Goal: Navigation & Orientation: Find specific page/section

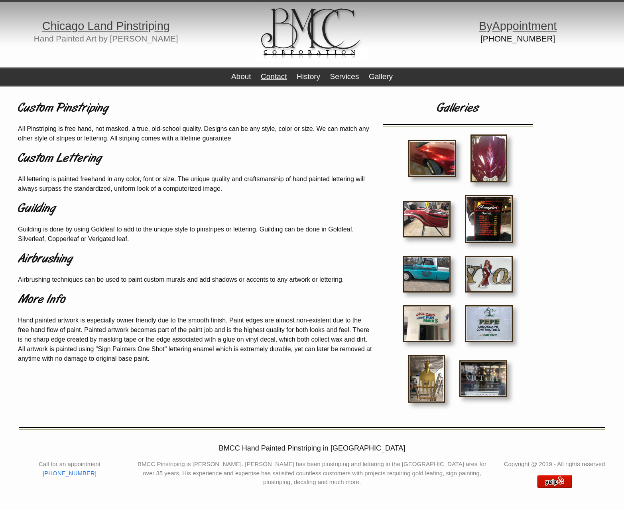
click at [272, 80] on link "Contact" at bounding box center [274, 76] width 26 height 8
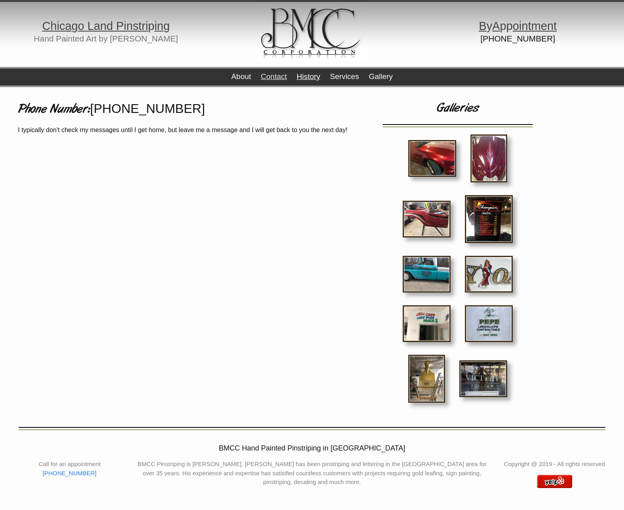
click at [311, 77] on link "History" at bounding box center [309, 76] width 24 height 8
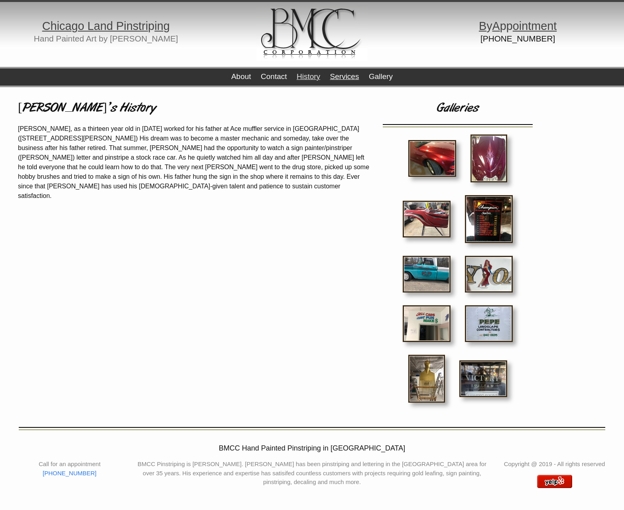
click at [359, 76] on link "Services" at bounding box center [344, 76] width 29 height 8
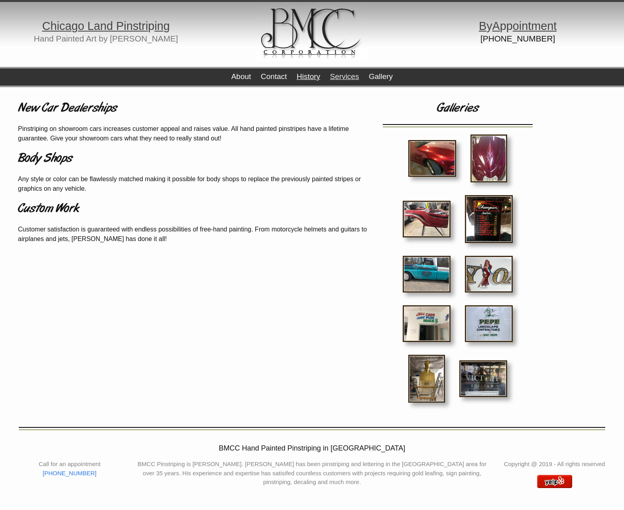
click at [304, 75] on link "History" at bounding box center [309, 76] width 24 height 8
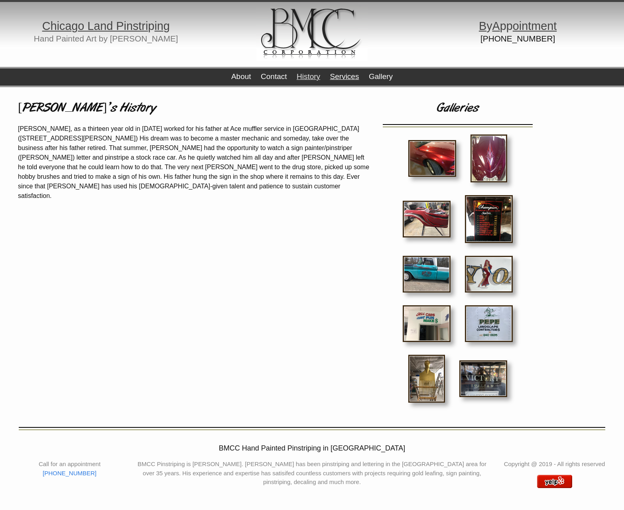
click at [357, 76] on link "Services" at bounding box center [344, 76] width 29 height 8
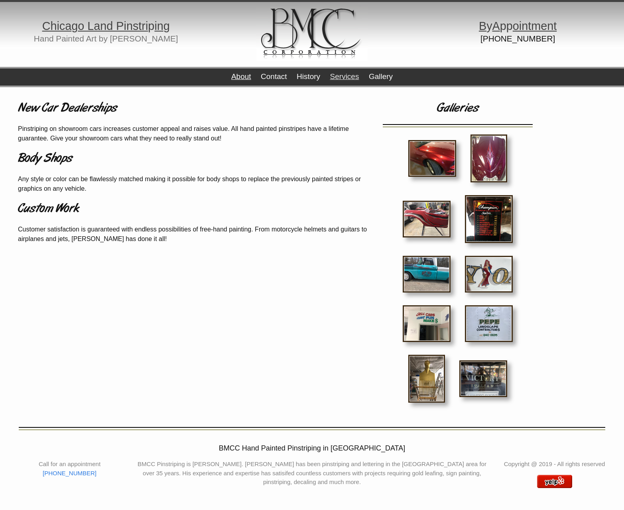
click at [236, 76] on link "About" at bounding box center [241, 76] width 20 height 8
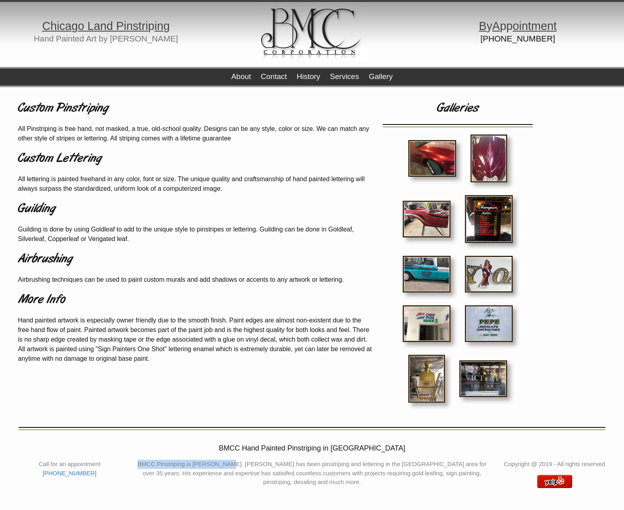
drag, startPoint x: 135, startPoint y: 463, endPoint x: 224, endPoint y: 465, distance: 88.9
click at [224, 465] on p "BMCC Pinstriping is [PERSON_NAME]. [PERSON_NAME] has been pinstriping and lette…" at bounding box center [312, 472] width 358 height 27
copy p "BMCC Pinstriping is Bruce Cueno"
